Goal: Information Seeking & Learning: Get advice/opinions

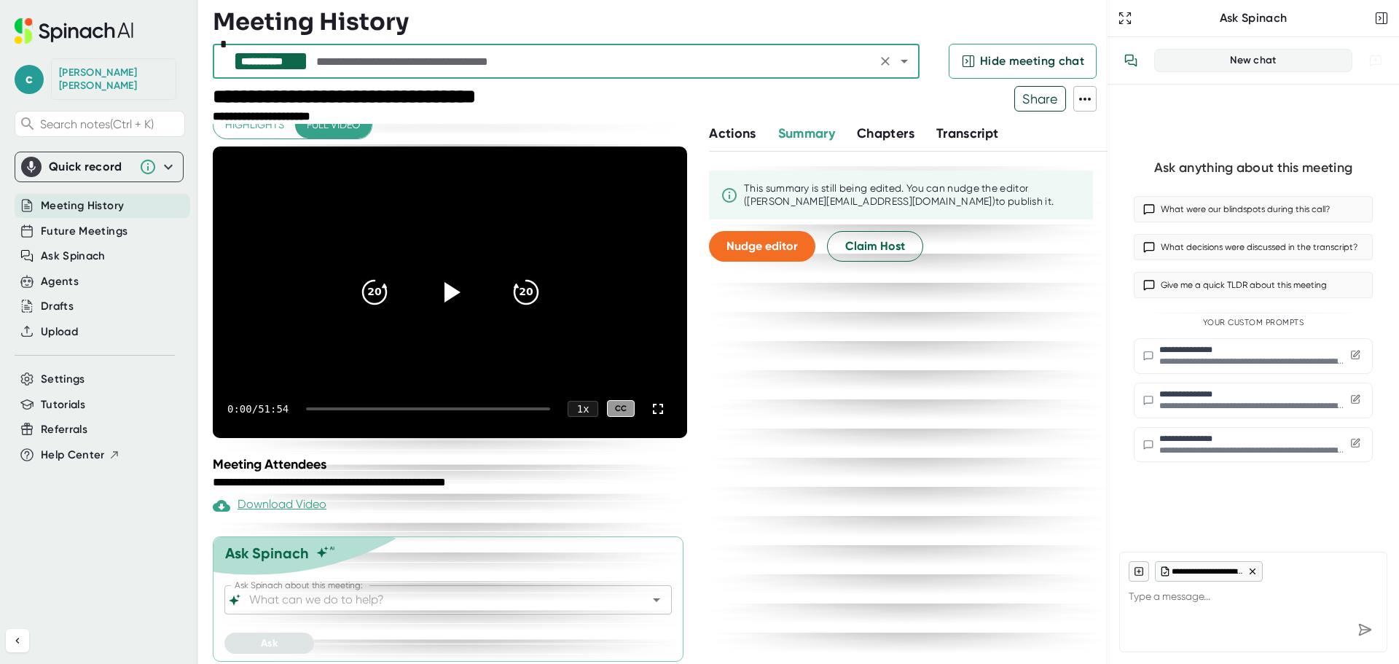
scroll to position [22, 0]
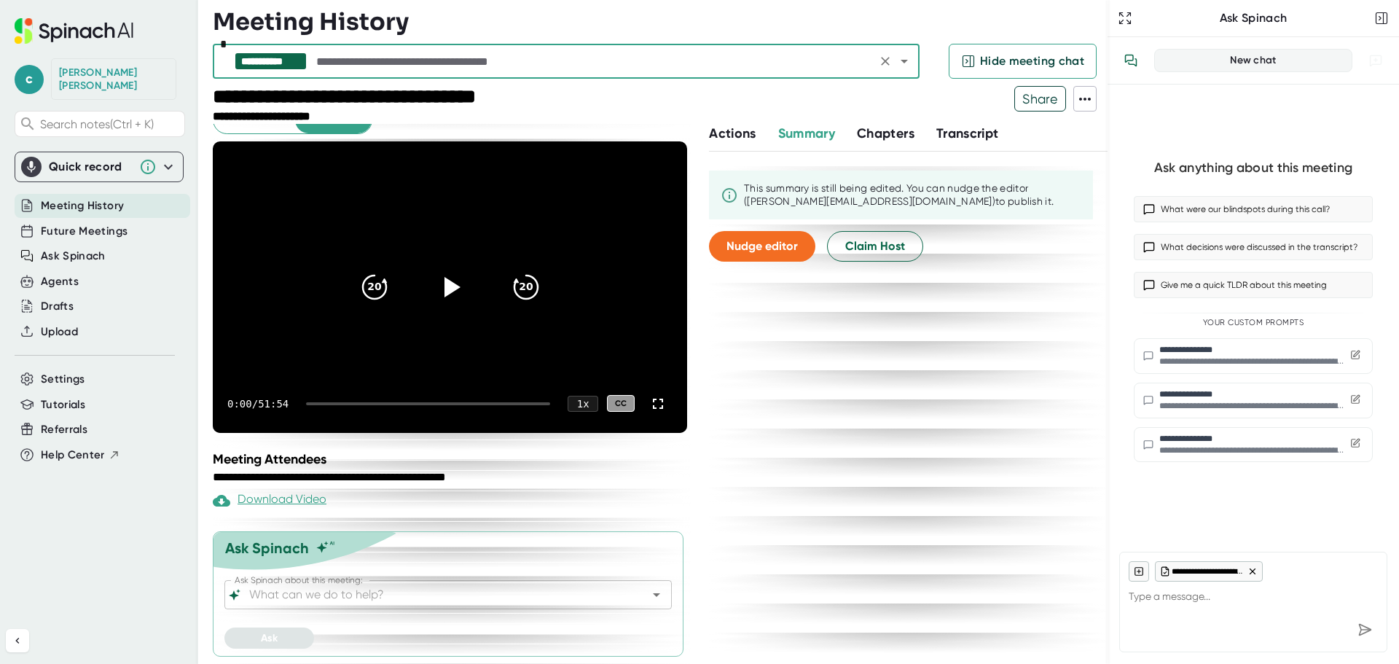
click at [648, 594] on icon "Open" at bounding box center [656, 594] width 17 height 17
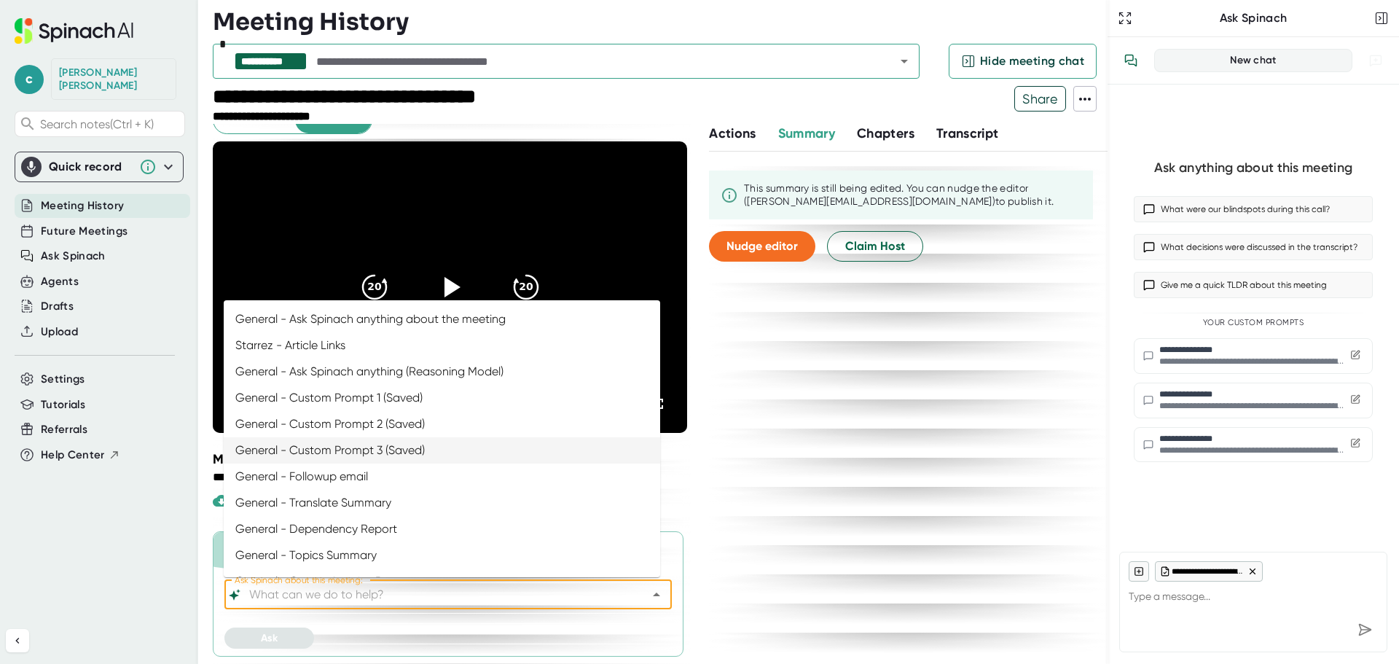
click at [433, 453] on li "General - Custom Prompt 3 (Saved)" at bounding box center [442, 450] width 436 height 26
type input "General - Custom Prompt 3 (Saved)"
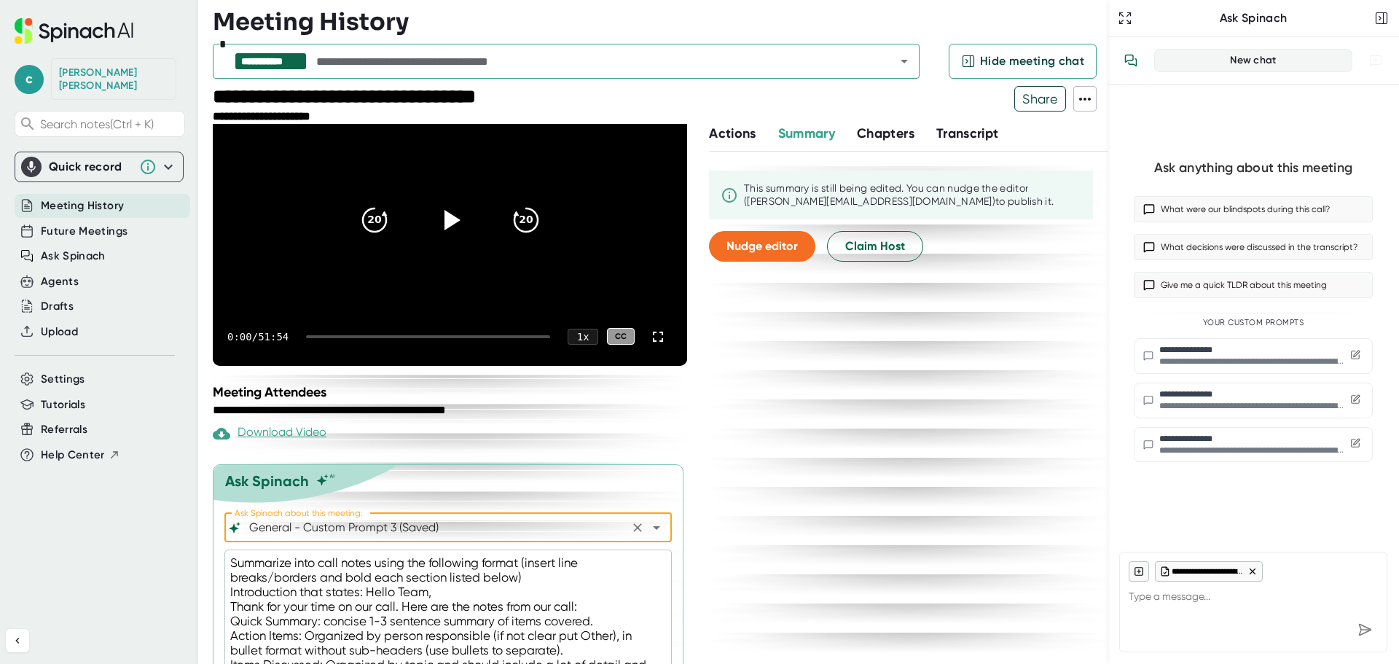
scroll to position [208, 0]
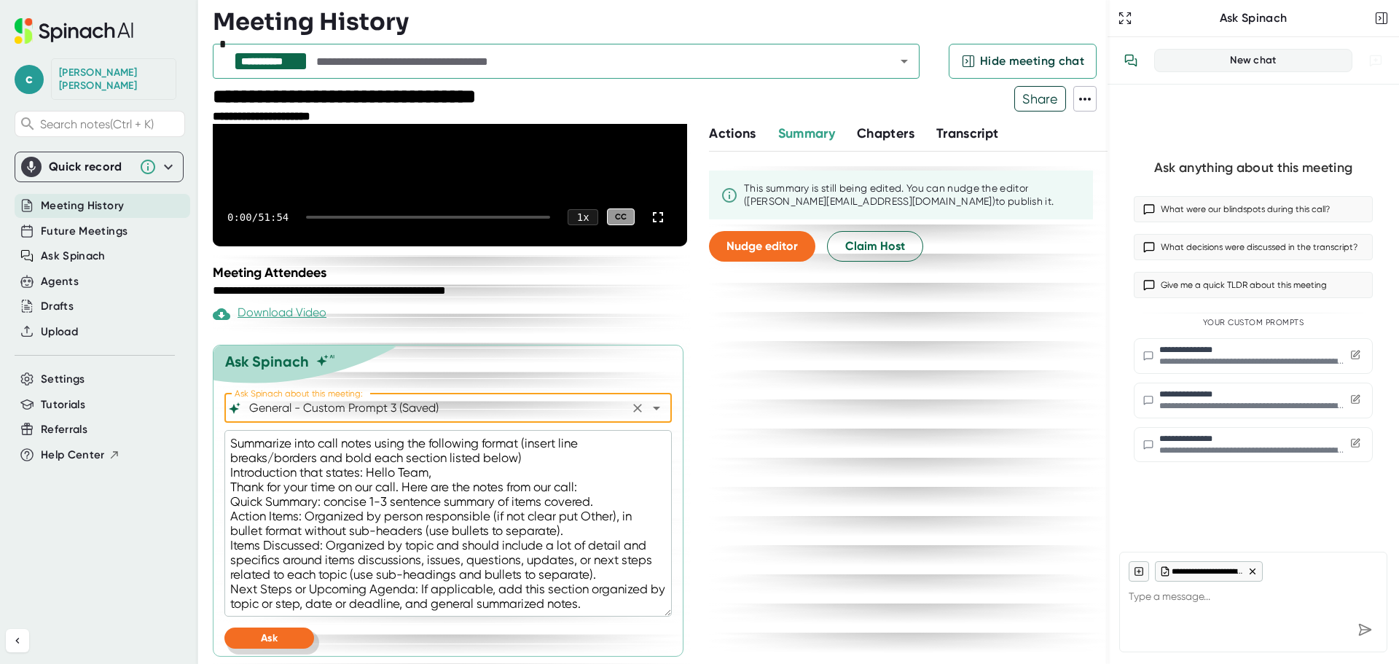
click at [274, 638] on span "Ask" at bounding box center [269, 638] width 17 height 12
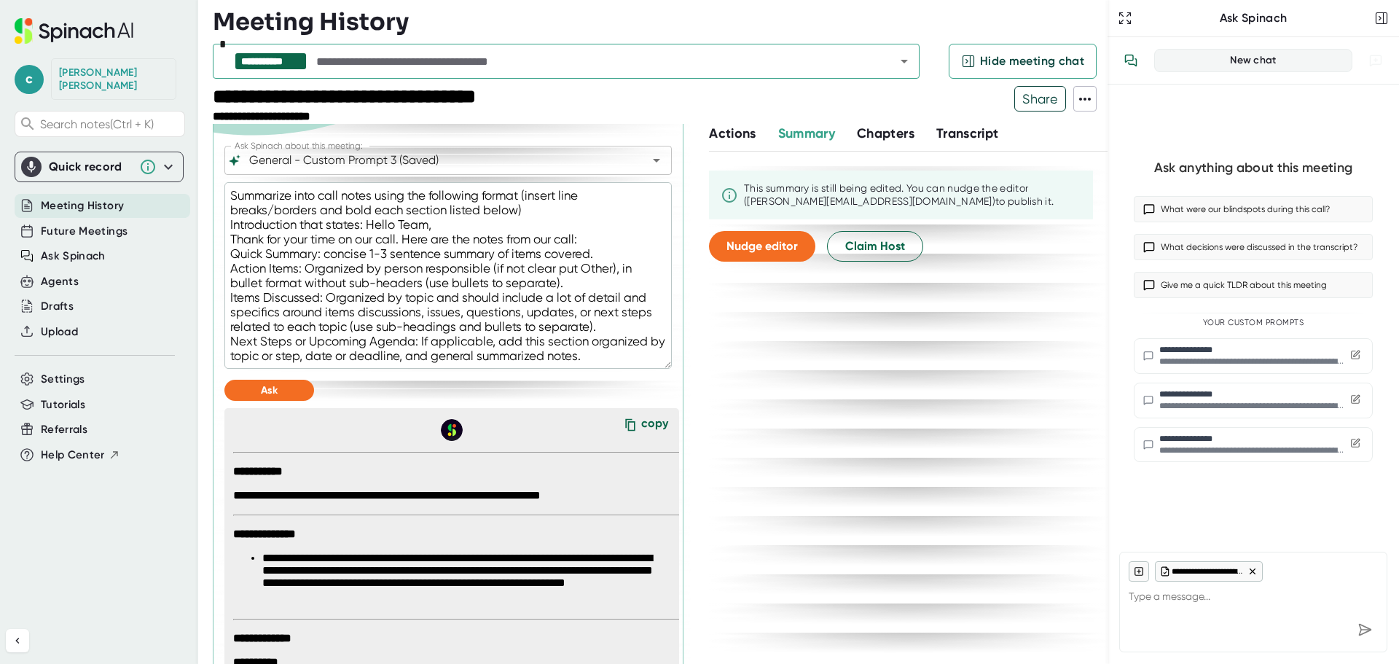
scroll to position [646, 0]
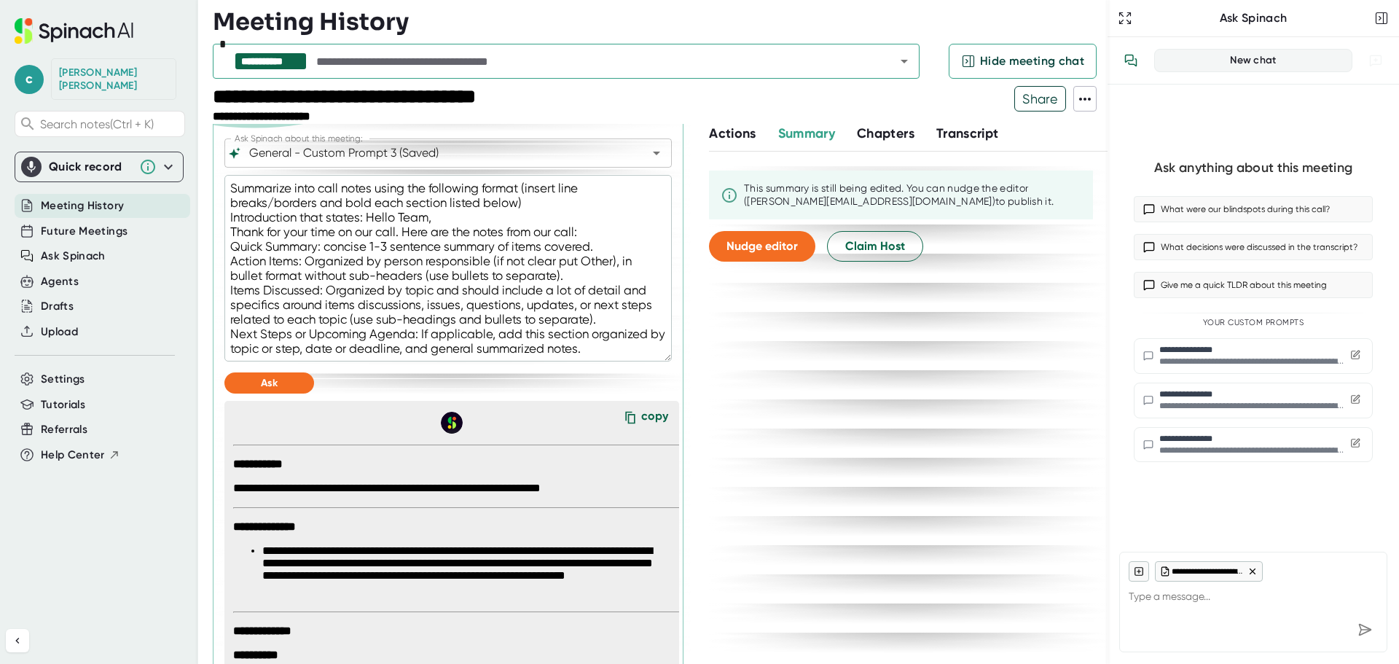
click at [641, 412] on div "copy" at bounding box center [654, 419] width 27 height 20
type textarea "x"
click at [906, 57] on icon "Open" at bounding box center [904, 60] width 17 height 17
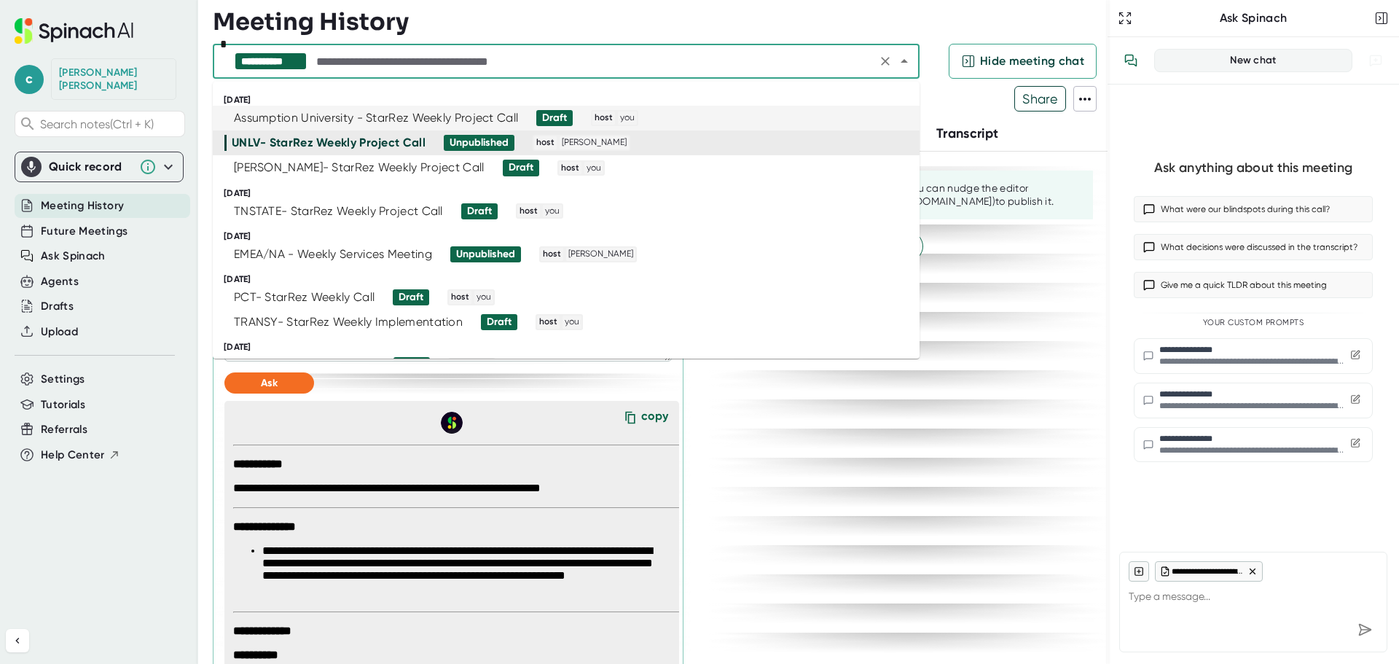
click at [332, 114] on div "Assumption University - StarRez Weekly Project Call" at bounding box center [376, 118] width 284 height 15
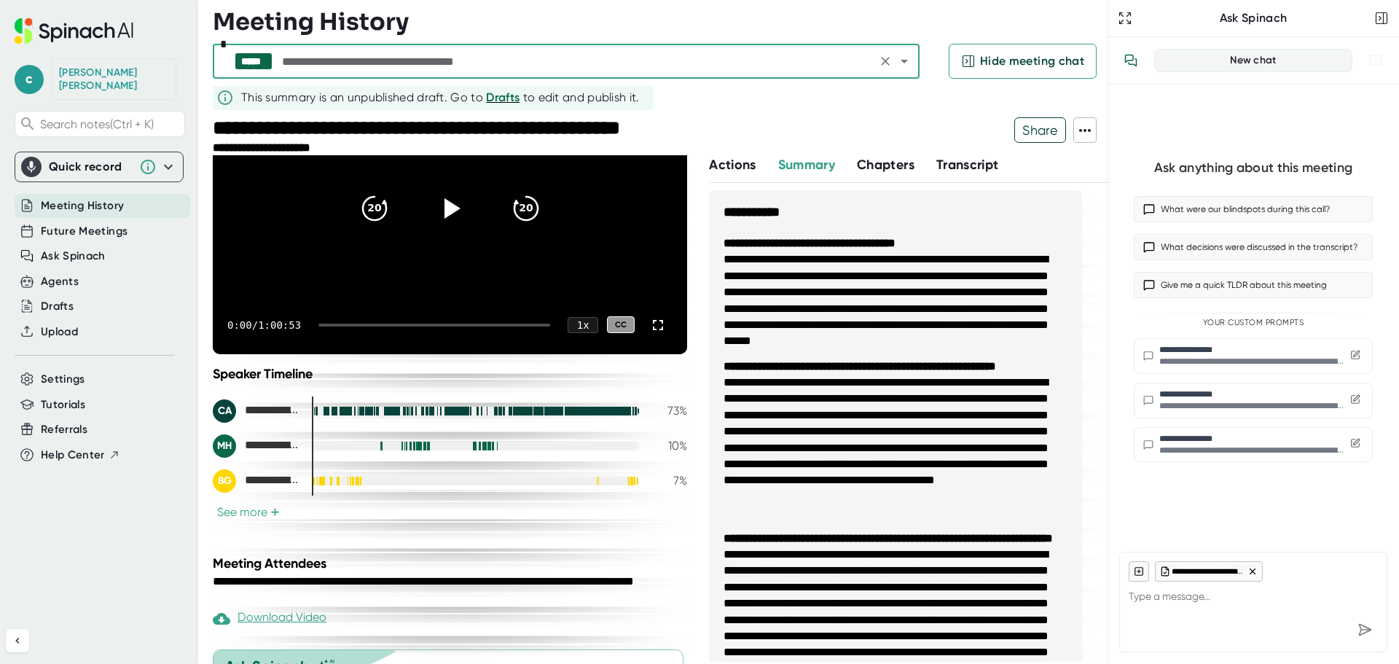
scroll to position [250, 0]
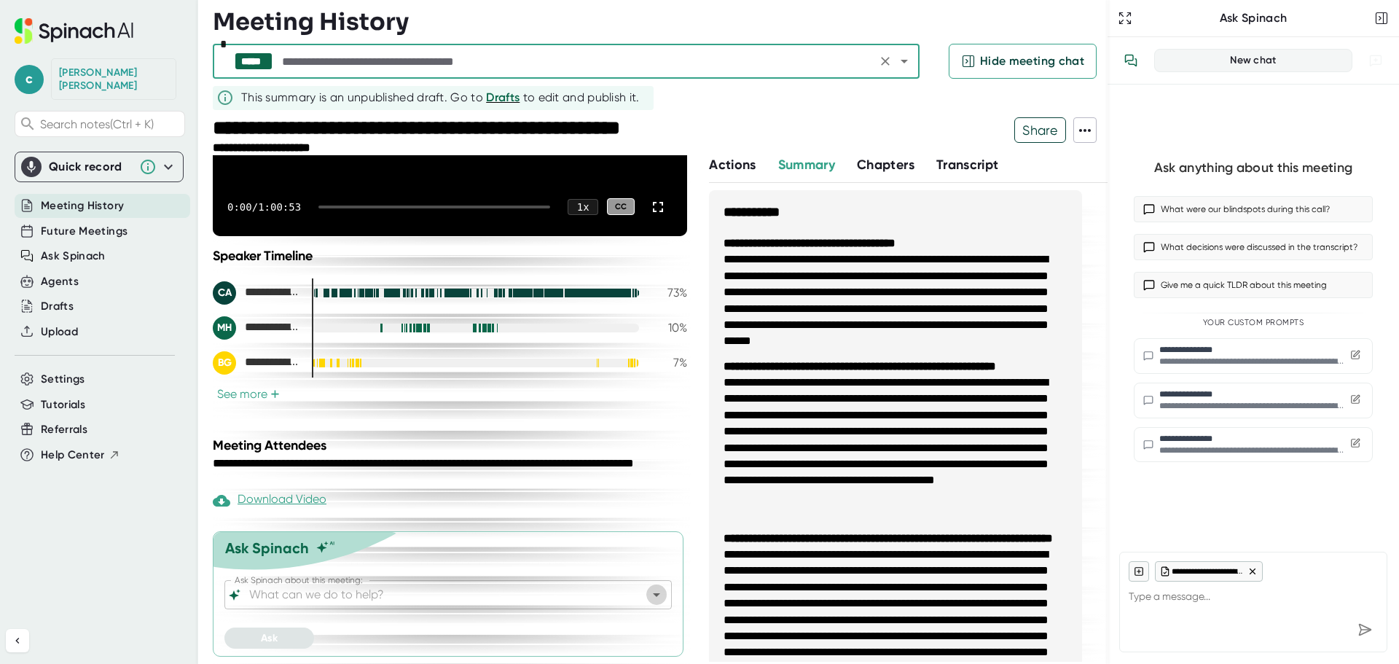
click at [653, 593] on icon "Open" at bounding box center [656, 595] width 7 height 4
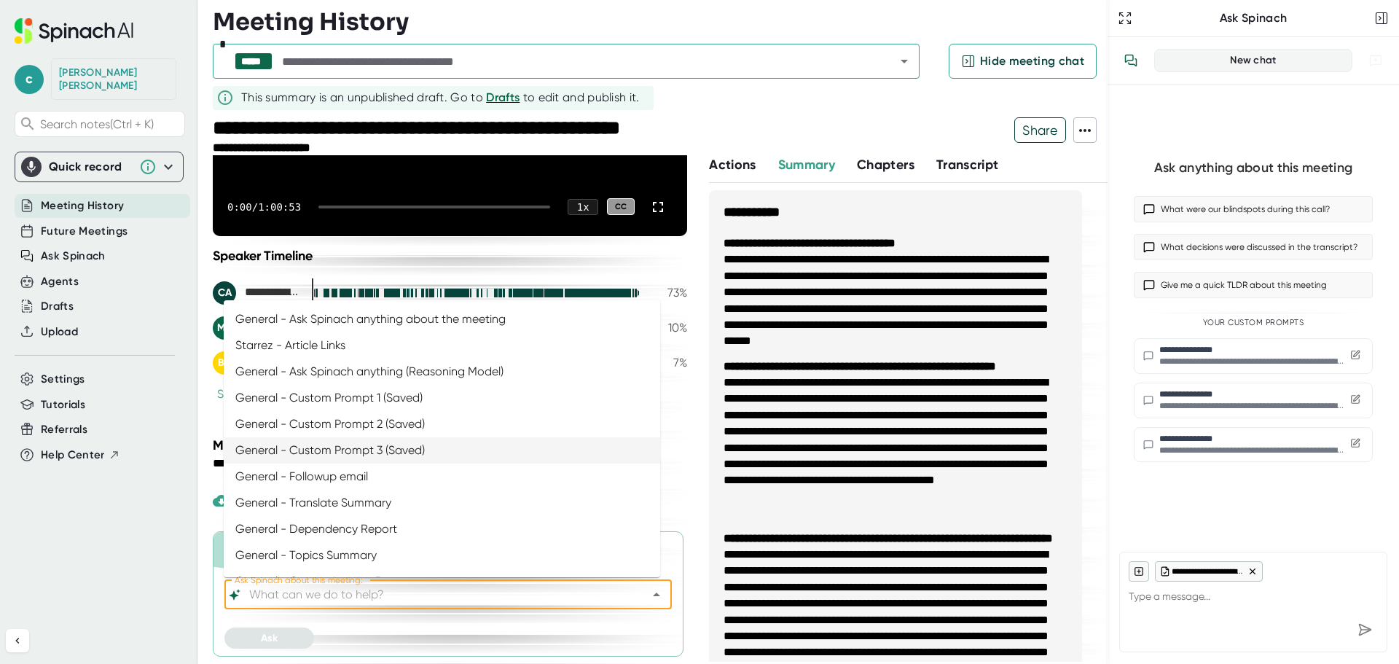
click at [410, 458] on li "General - Custom Prompt 3 (Saved)" at bounding box center [442, 450] width 436 height 26
type input "General - Custom Prompt 3 (Saved)"
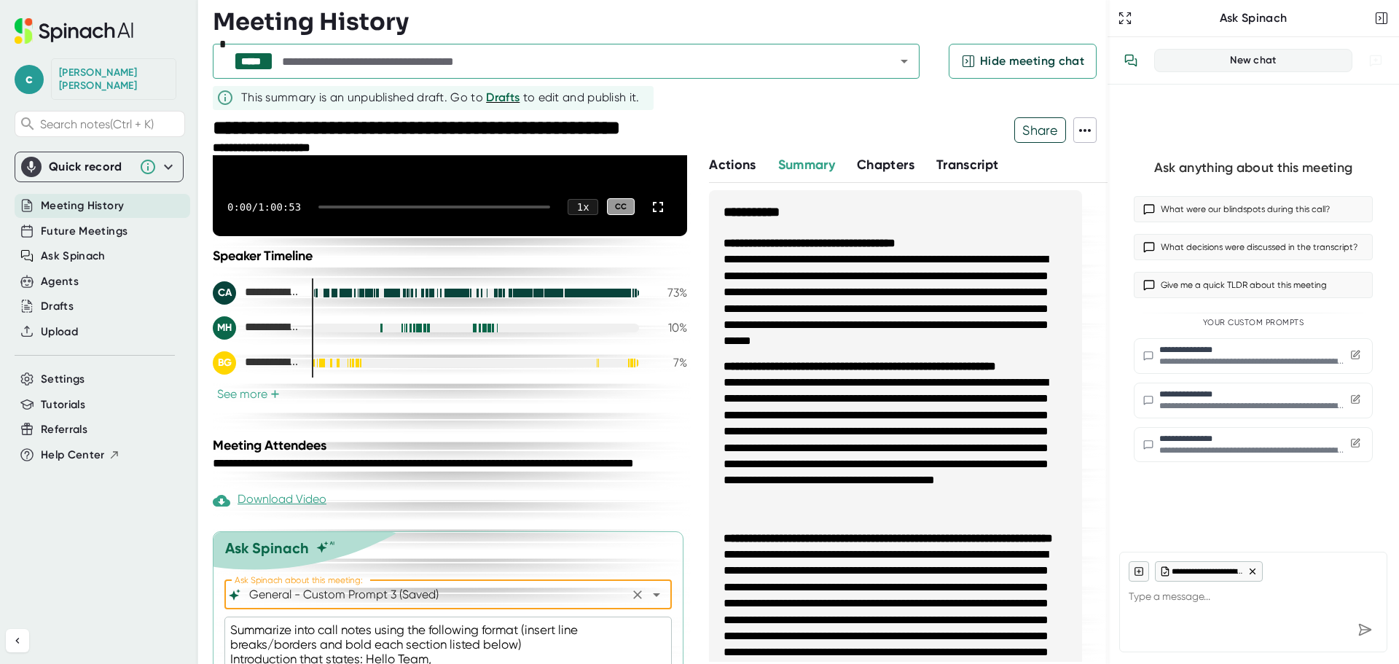
scroll to position [436, 0]
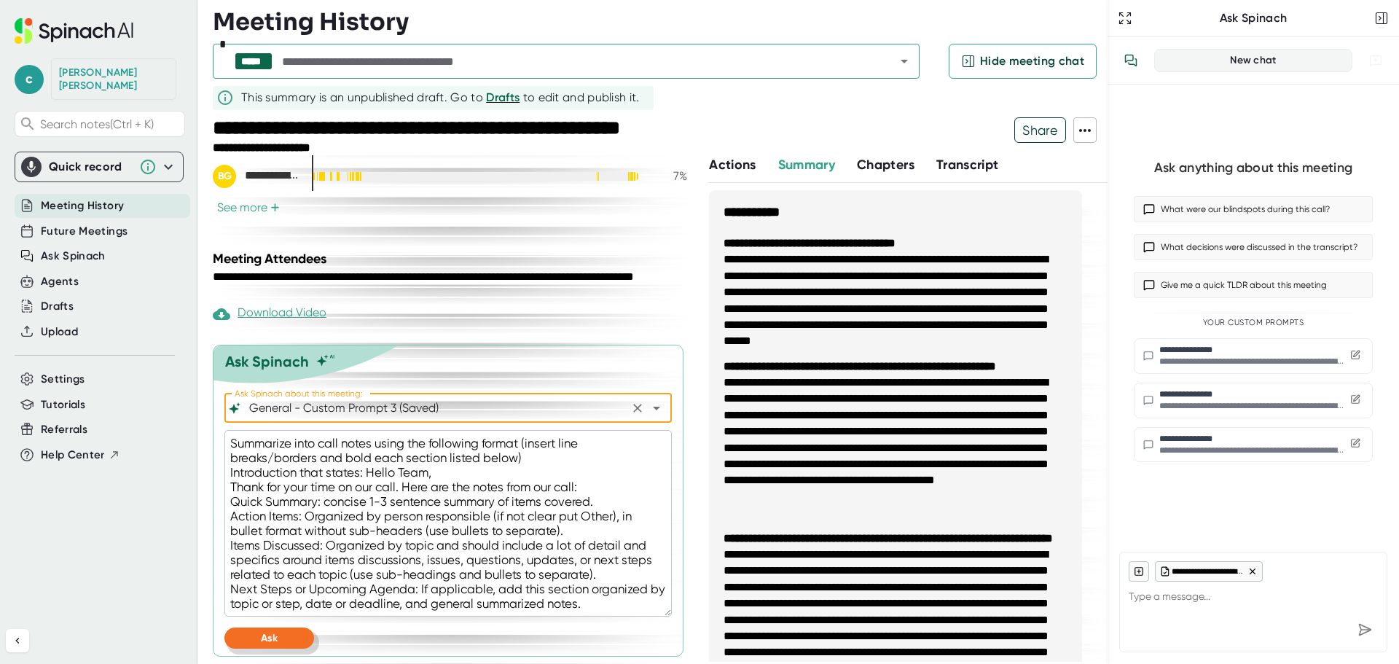
click at [289, 637] on button "Ask" at bounding box center [269, 637] width 90 height 21
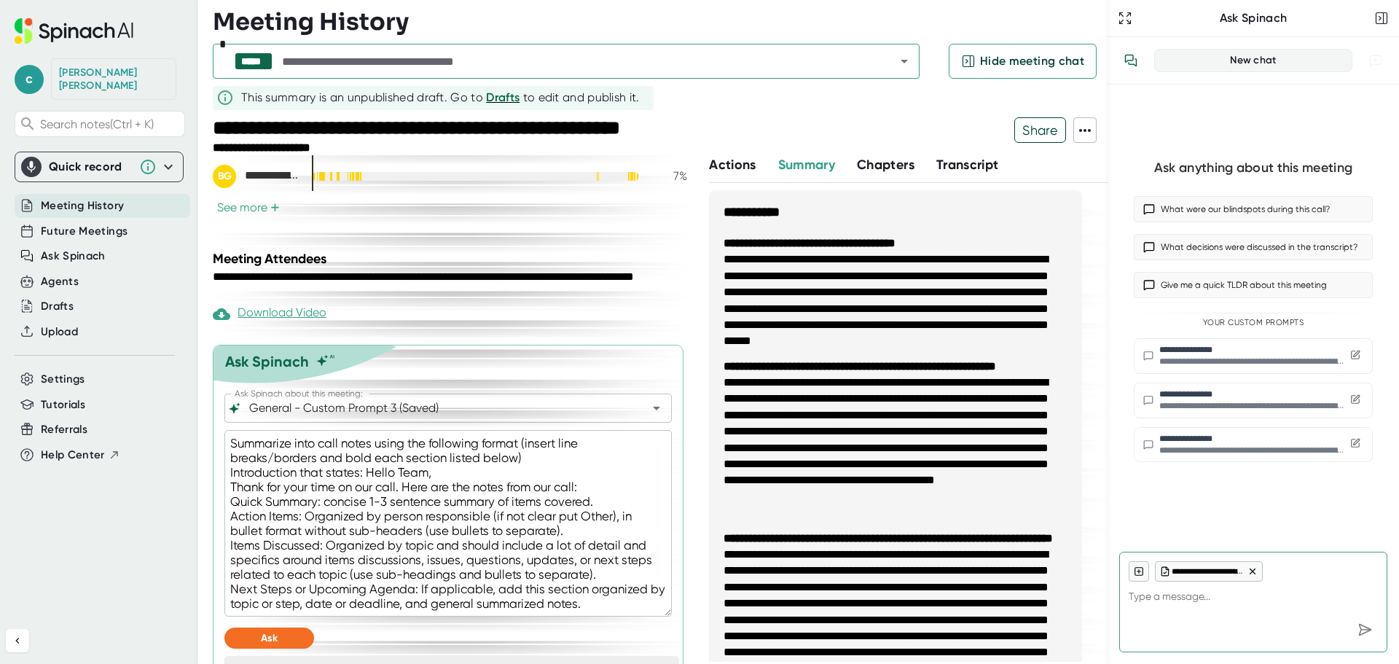
type textarea "x"
